Goal: Book appointment/travel/reservation

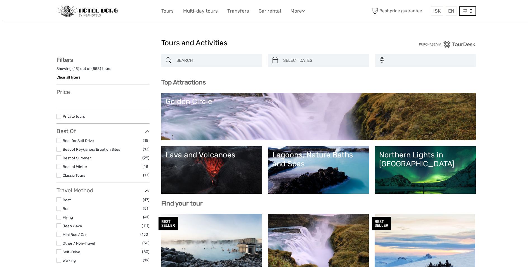
select select
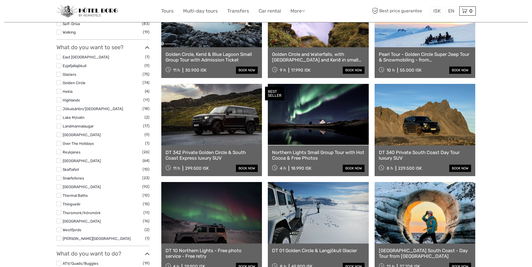
scroll to position [228, 0]
select select
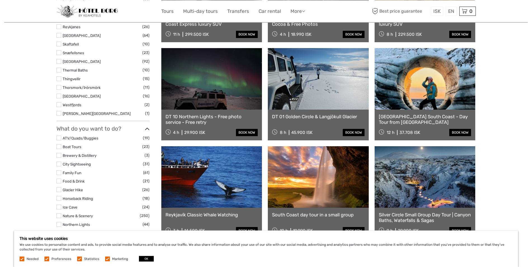
scroll to position [370, 0]
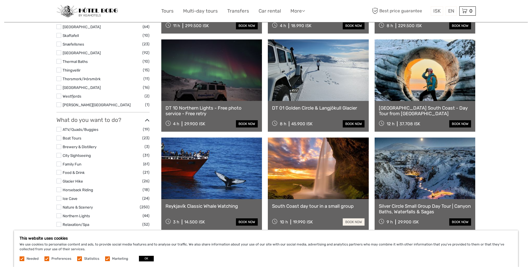
click at [354, 224] on link "book now" at bounding box center [353, 221] width 22 height 7
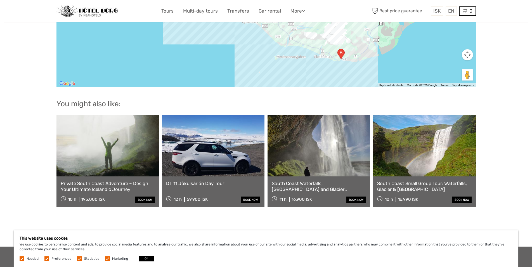
scroll to position [798, 0]
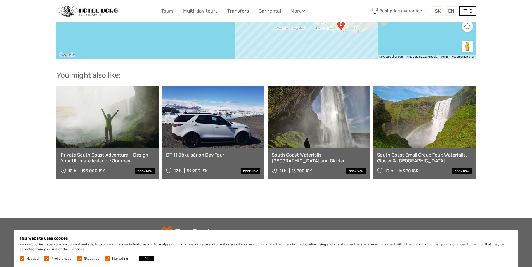
click at [125, 155] on link "Private South Coast Adventure – Design Your Ultimate Icelandic Journey" at bounding box center [108, 157] width 94 height 11
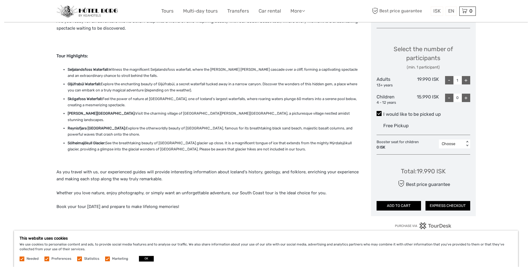
scroll to position [228, 0]
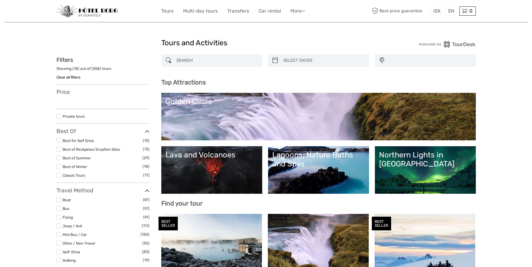
select select
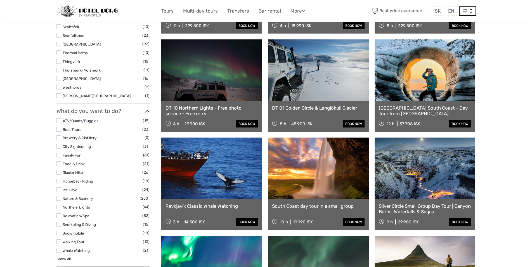
select select
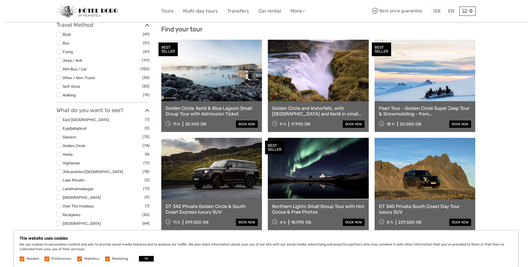
scroll to position [171, 0]
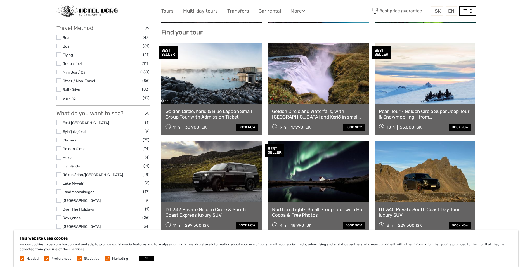
click at [320, 115] on link "Golden Circle and Waterfalls, with [GEOGRAPHIC_DATA] and Kerið in small group" at bounding box center [318, 113] width 92 height 11
